Goal: Information Seeking & Learning: Check status

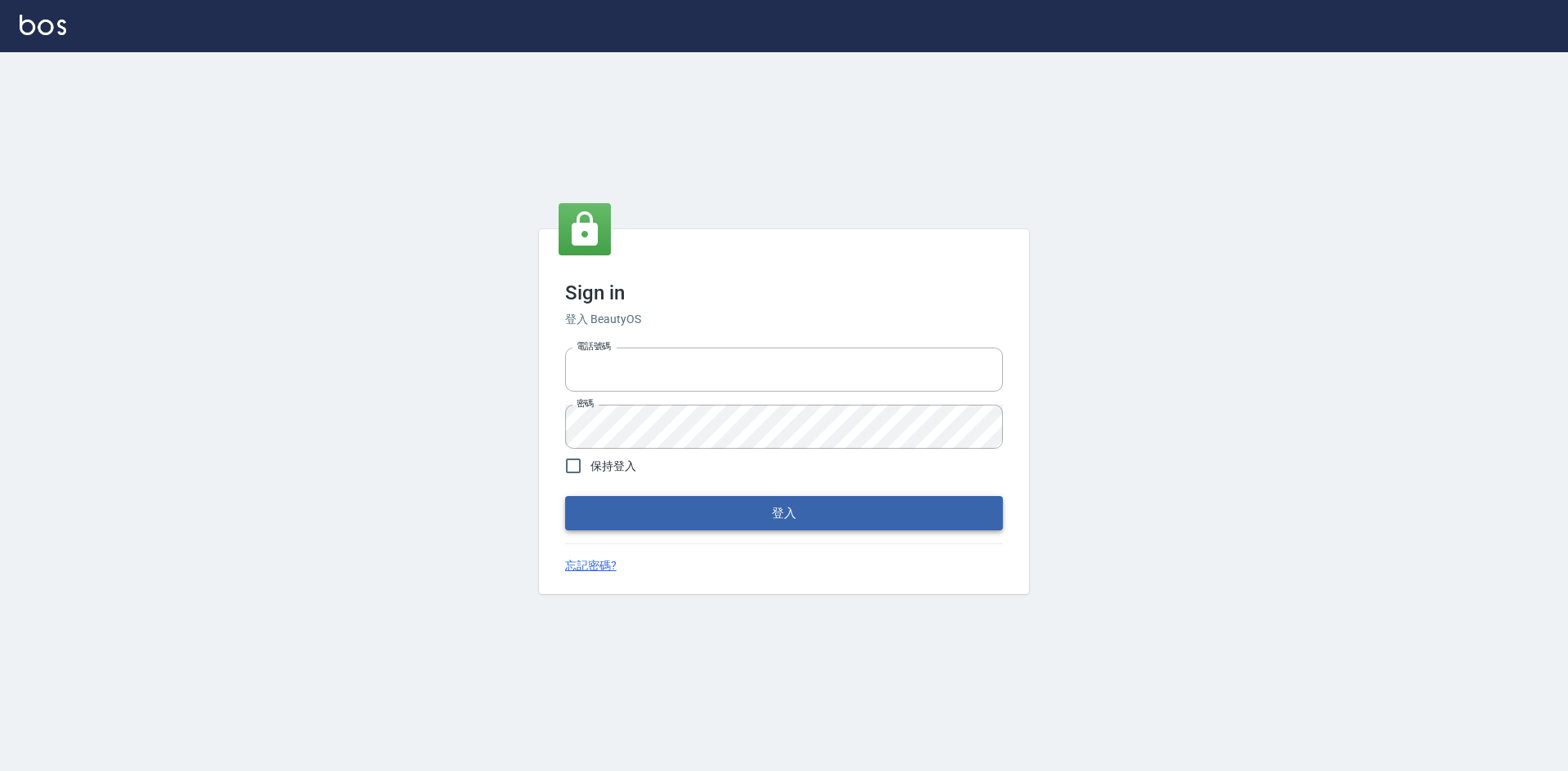
type input "0422211177"
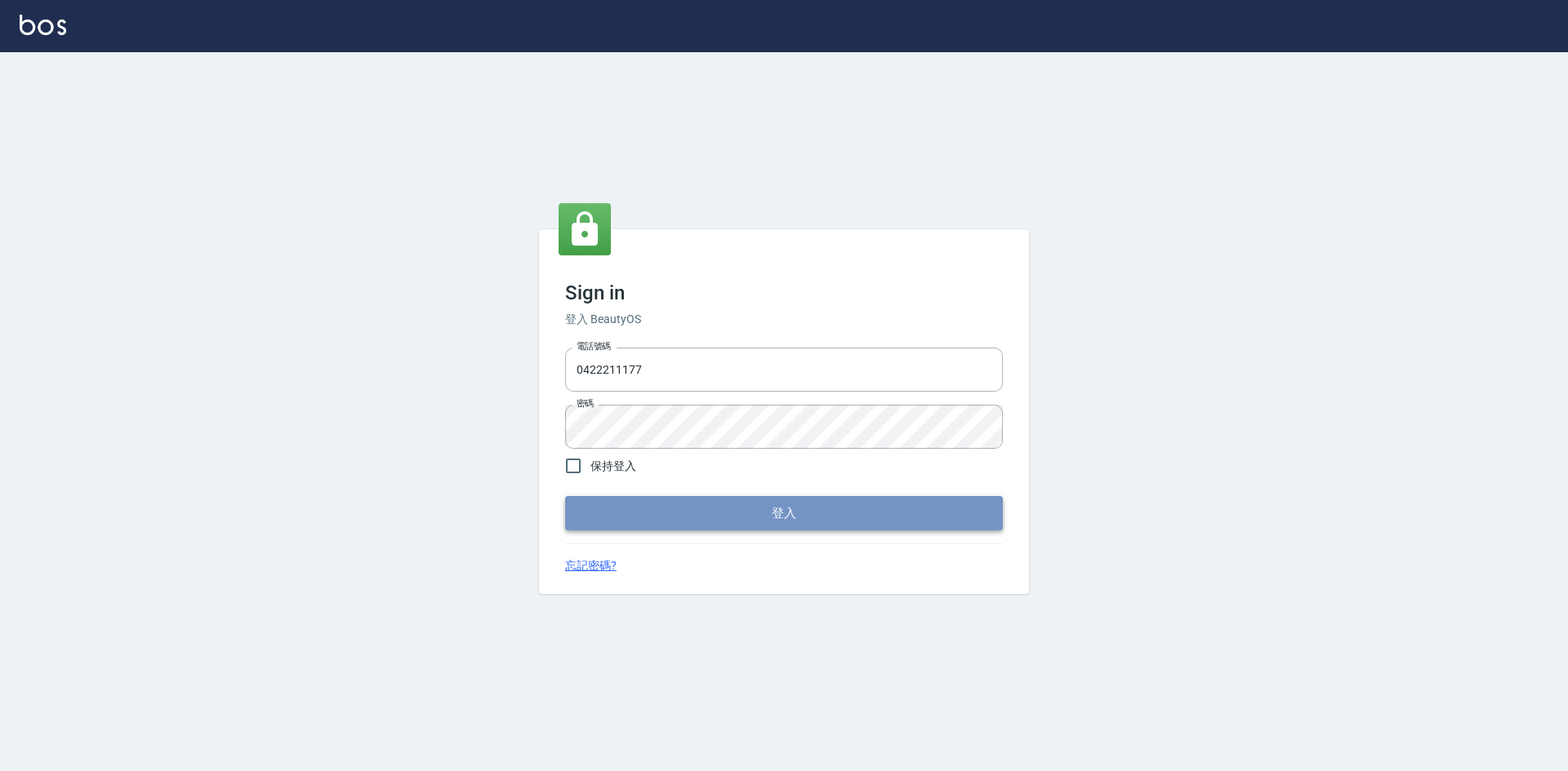
click at [956, 515] on button "登入" at bounding box center [784, 513] width 438 height 35
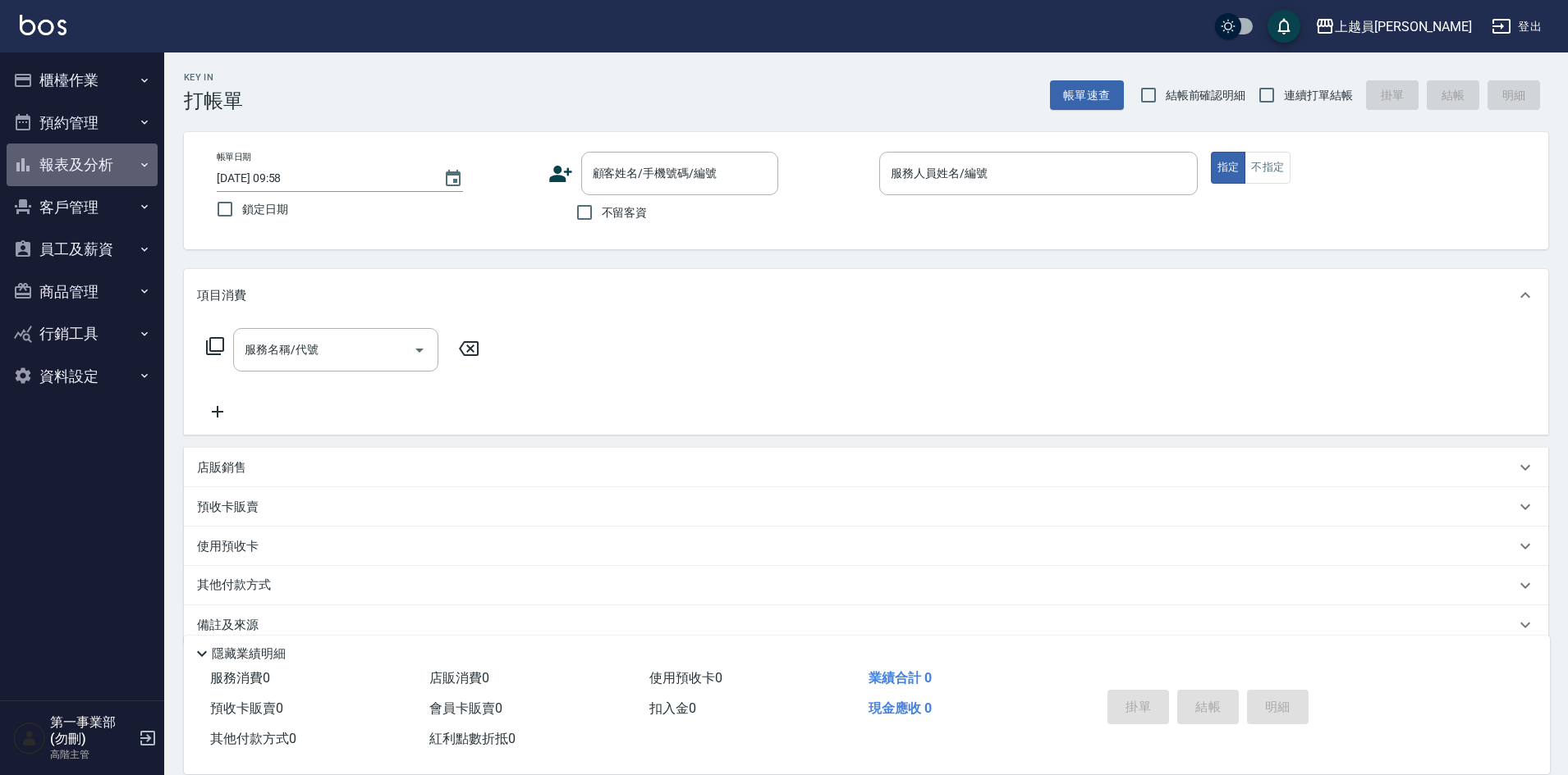
click at [86, 173] on button "報表及分析" at bounding box center [82, 165] width 151 height 43
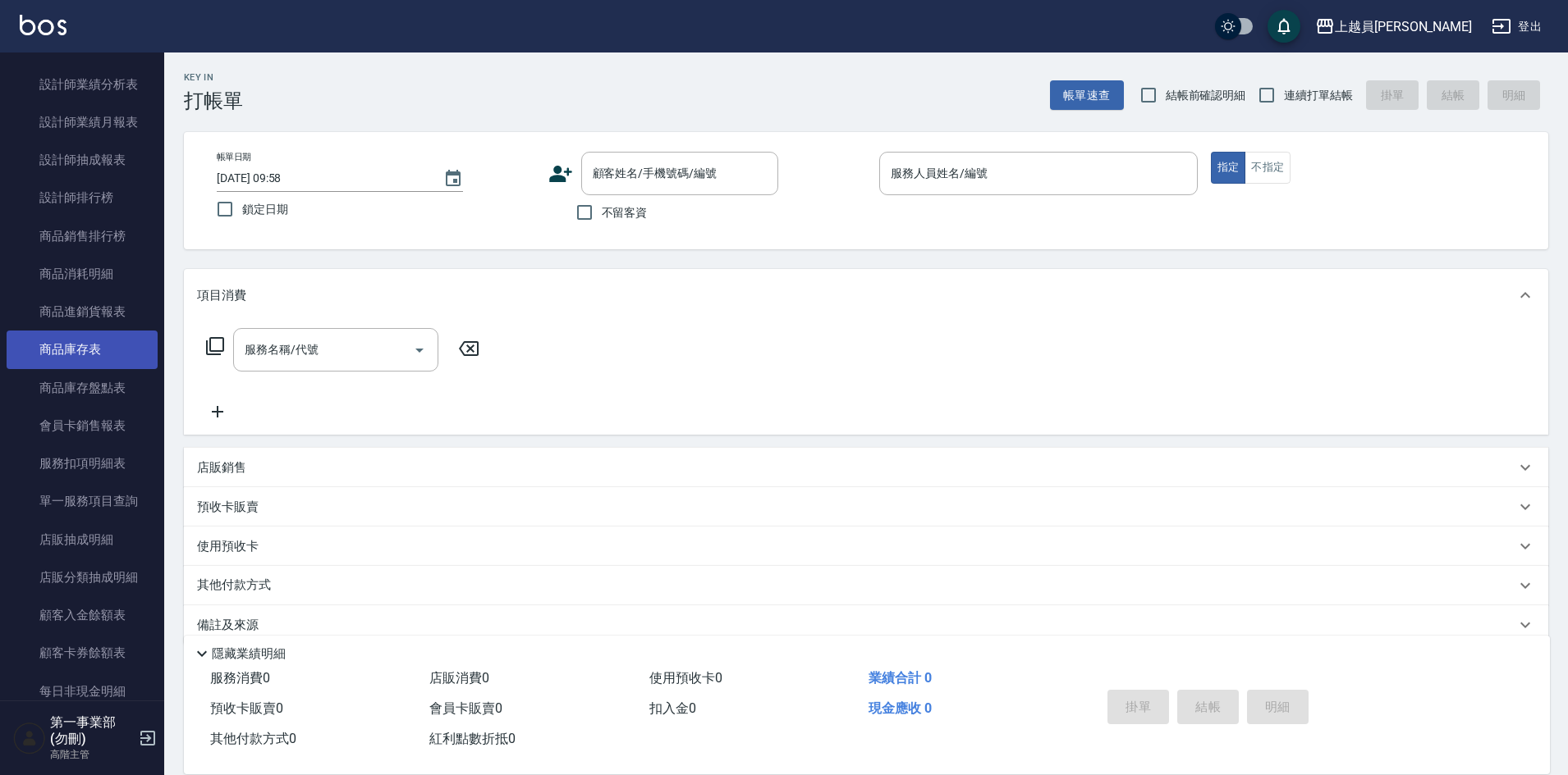
scroll to position [738, 0]
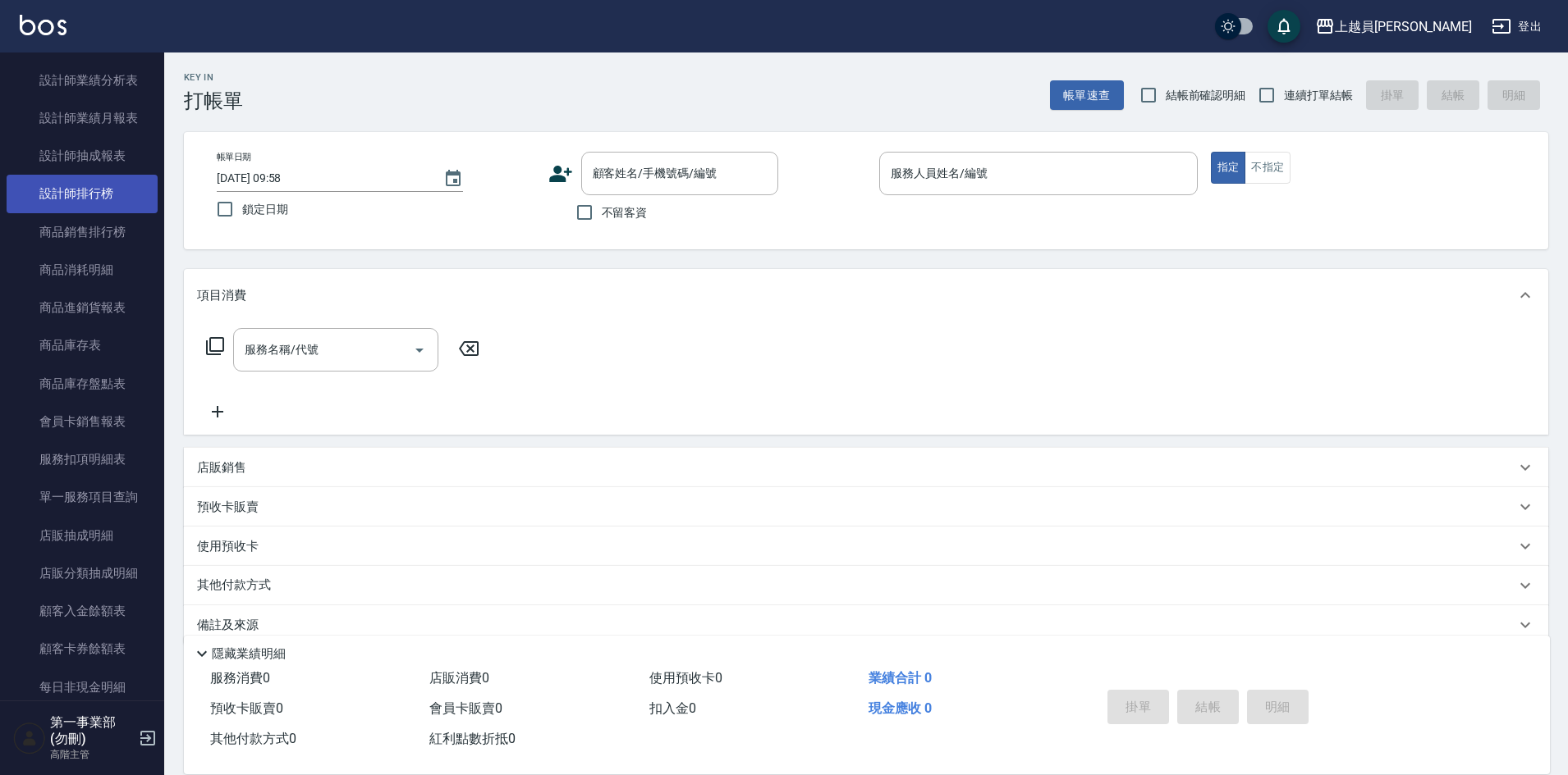
click at [93, 204] on link "設計師排行榜" at bounding box center [82, 193] width 151 height 37
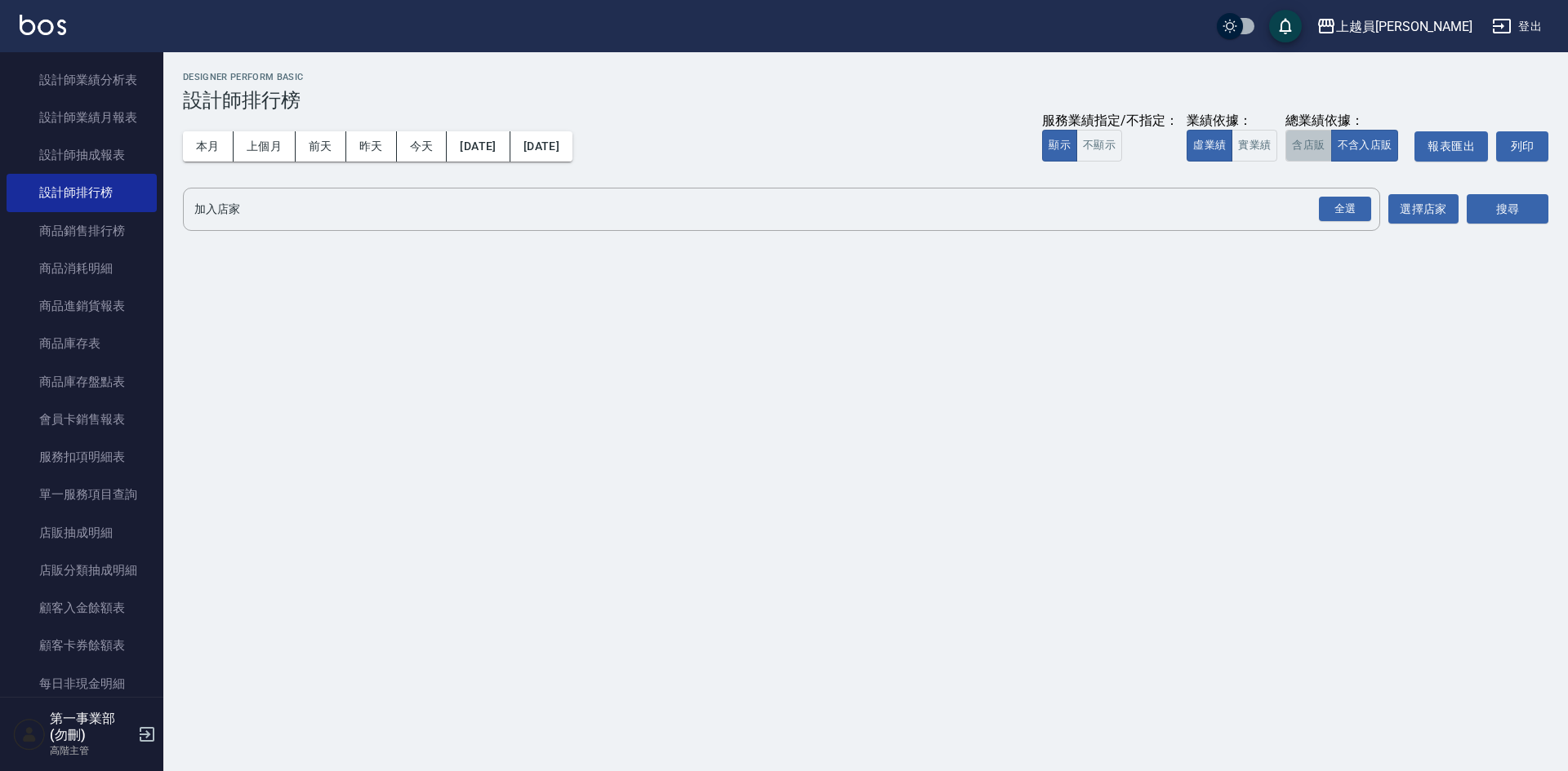
click at [1312, 153] on button "含店販" at bounding box center [1309, 146] width 46 height 32
drag, startPoint x: 1327, startPoint y: 207, endPoint x: 1370, endPoint y: 225, distance: 46.6
click at [1327, 207] on div "全選" at bounding box center [1345, 209] width 52 height 25
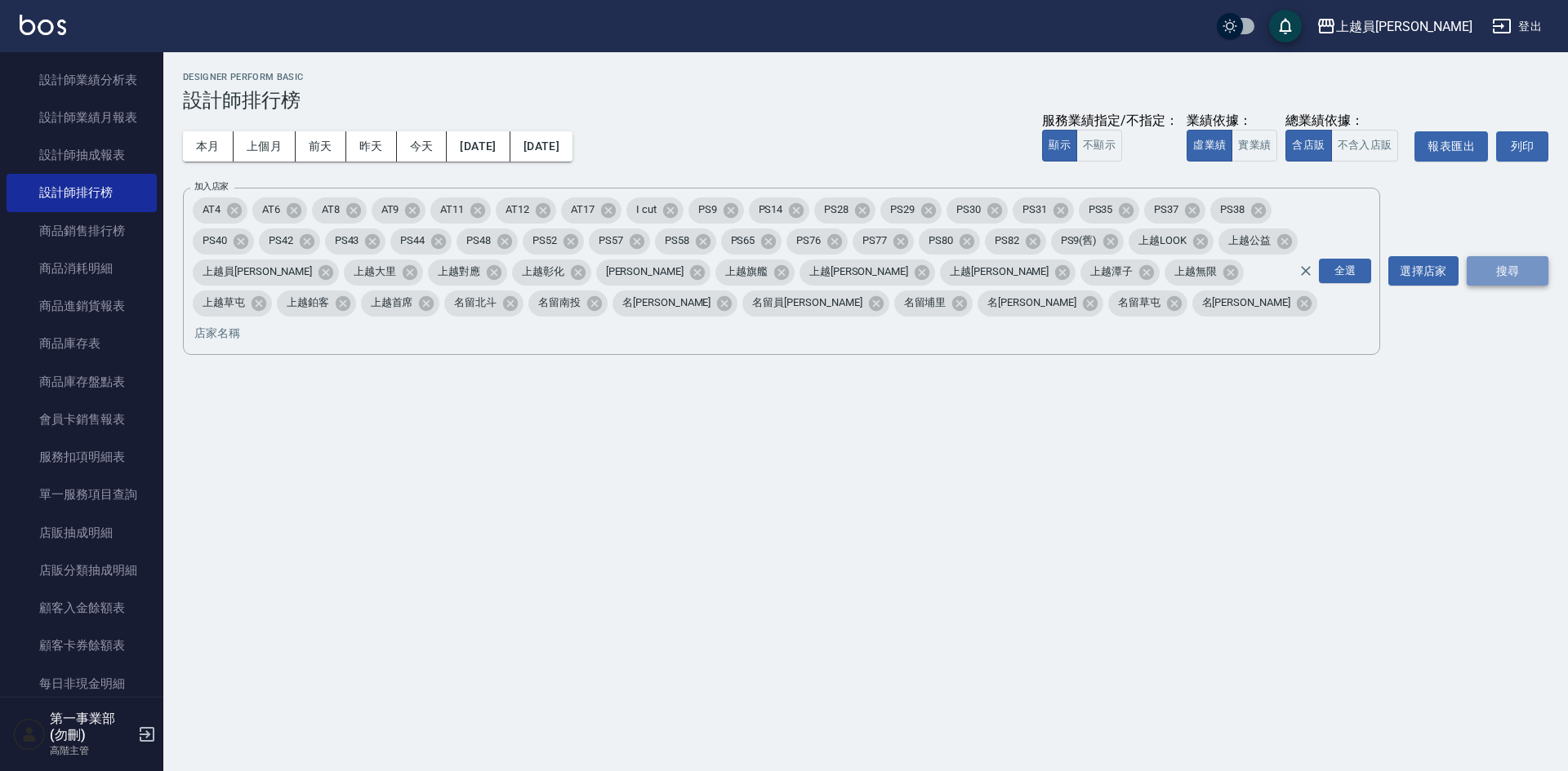
click at [1506, 271] on button "搜尋" at bounding box center [1507, 271] width 82 height 30
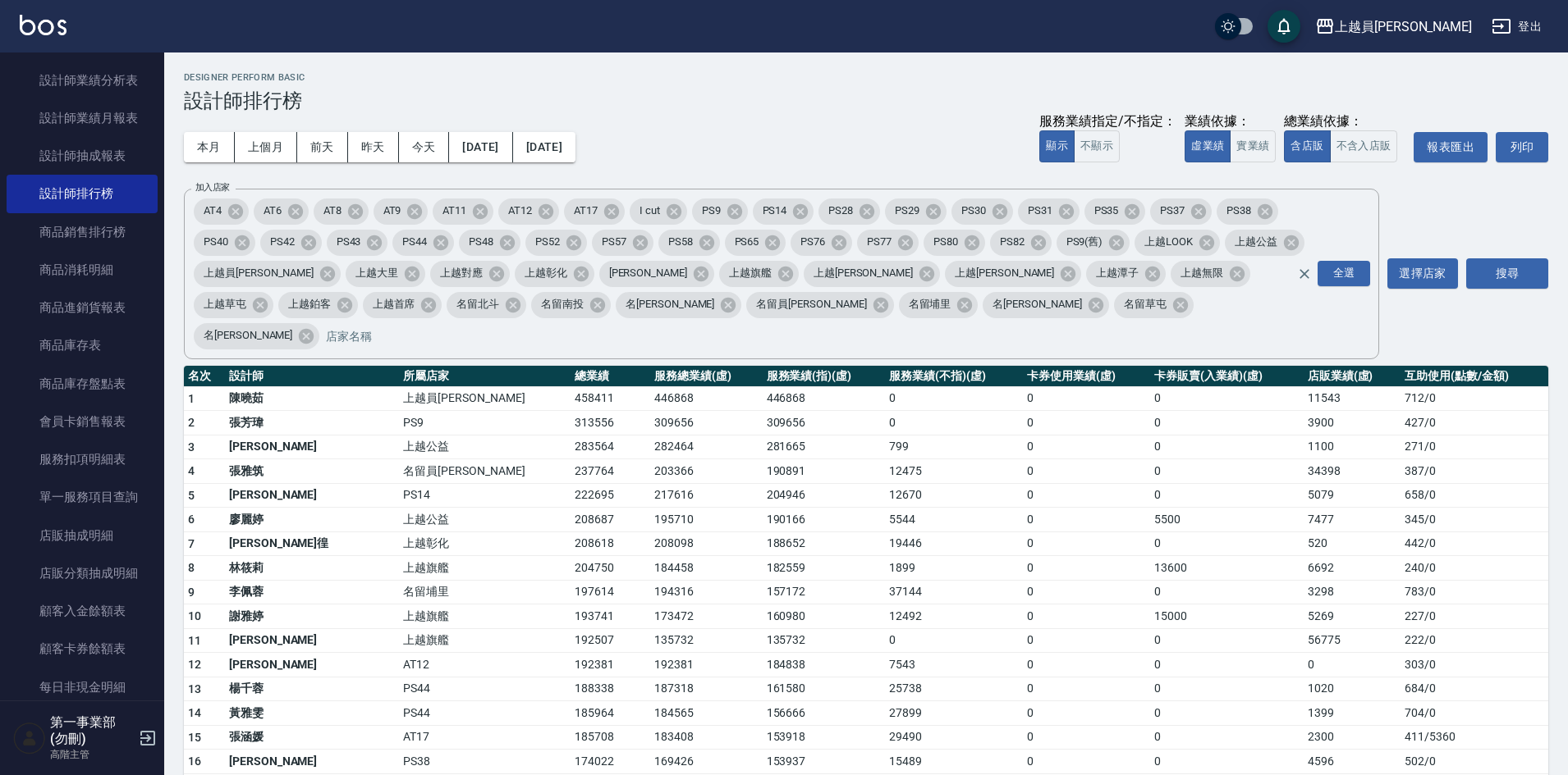
click at [825, 115] on div "本月 上個月 [DATE] [DATE] [DATE] [DATE] [DATE] 服務業績指定/不指定： 顯示 不顯示 業績依據： 虛業績 實業績 總業績依…" at bounding box center [866, 147] width 1364 height 70
